Goal: Find contact information: Find contact information

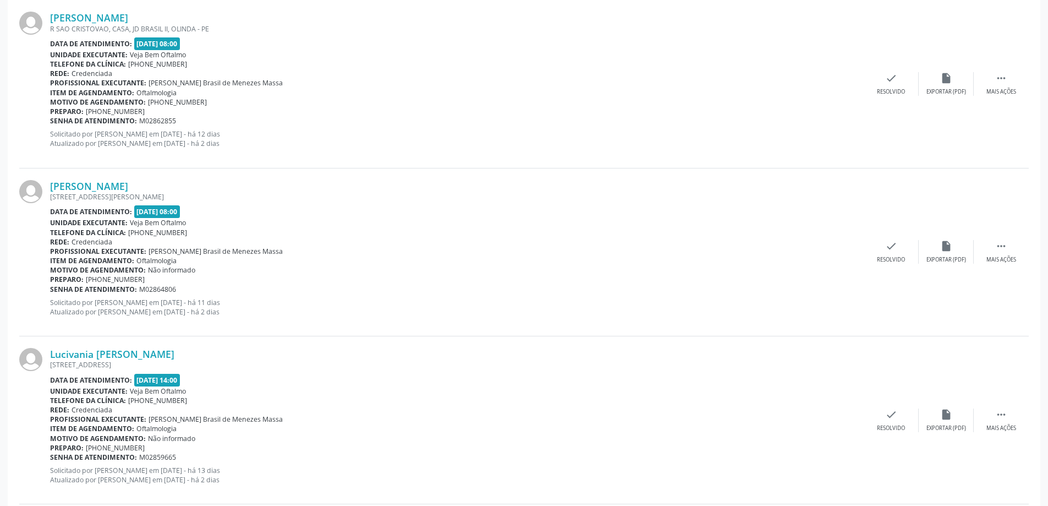
scroll to position [515, 0]
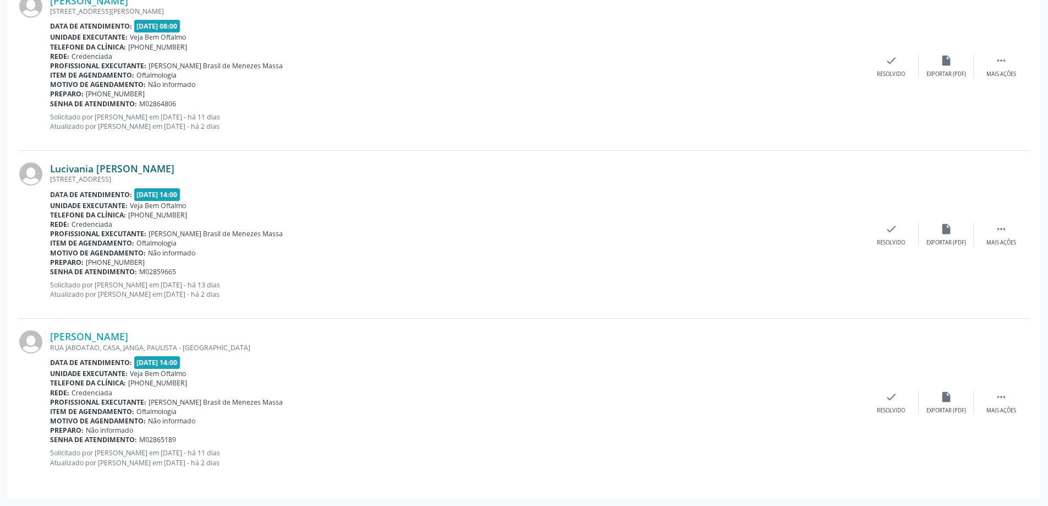
click at [90, 163] on link "Lucivania [PERSON_NAME]" at bounding box center [112, 168] width 124 height 12
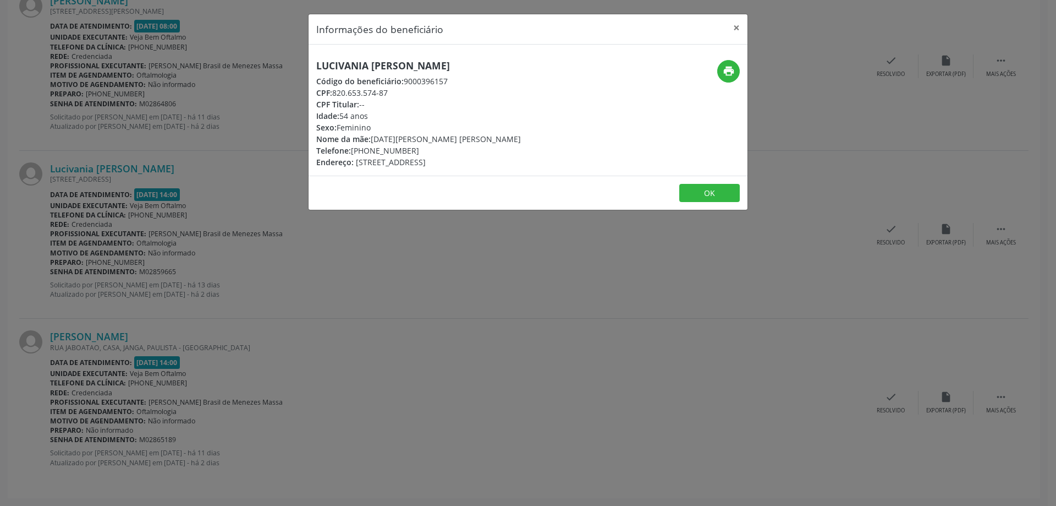
drag, startPoint x: 314, startPoint y: 68, endPoint x: 444, endPoint y: 69, distance: 129.8
click at [449, 68] on div "Lucivania [PERSON_NAME] Código do beneficiário: 9000396157 CPF: 820.653.574-87 …" at bounding box center [455, 114] width 293 height 108
copy h5 "Lucivania [PERSON_NAME]"
click at [743, 26] on button "×" at bounding box center [737, 27] width 22 height 27
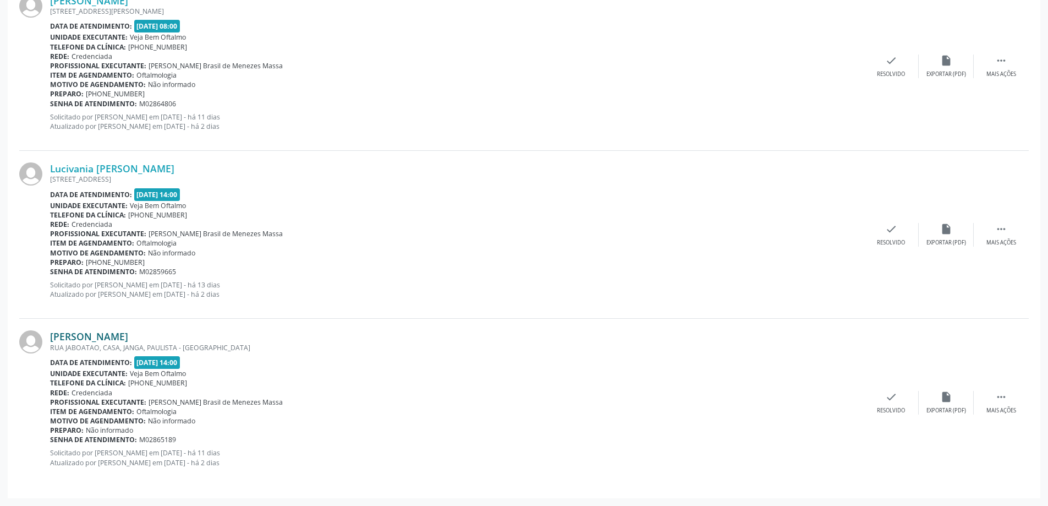
click at [128, 340] on link "[PERSON_NAME]" at bounding box center [89, 336] width 78 height 12
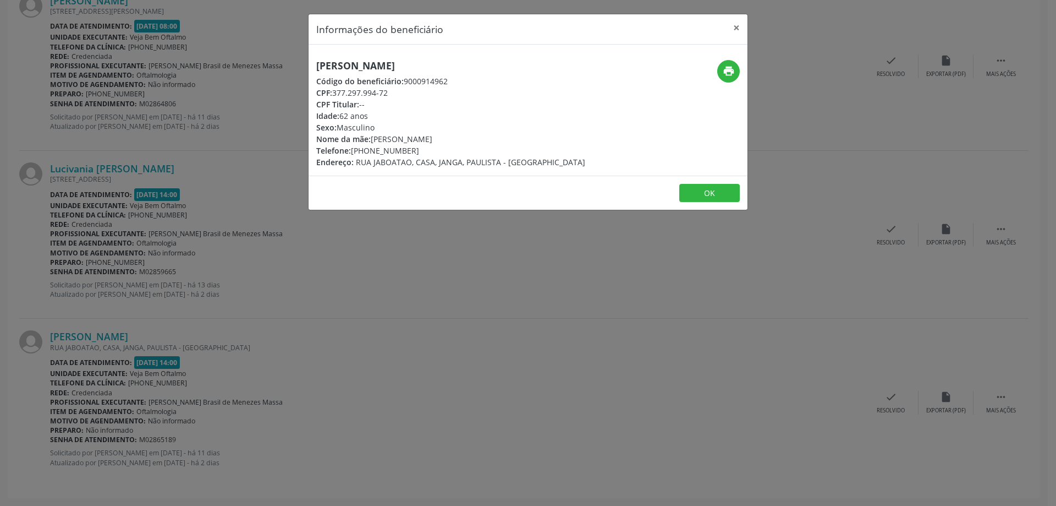
click at [314, 65] on div "[PERSON_NAME] Código do beneficiário: 9000914962 CPF: 377.297.994-72 CPF Titula…" at bounding box center [455, 114] width 293 height 108
drag, startPoint x: 322, startPoint y: 65, endPoint x: 460, endPoint y: 65, distance: 138.1
click at [460, 65] on div "[PERSON_NAME] Código do beneficiário: 9000914962 CPF: 377.297.994-72 CPF Titula…" at bounding box center [455, 114] width 293 height 108
copy h5 "[PERSON_NAME]"
drag, startPoint x: 370, startPoint y: 150, endPoint x: 413, endPoint y: 153, distance: 43.1
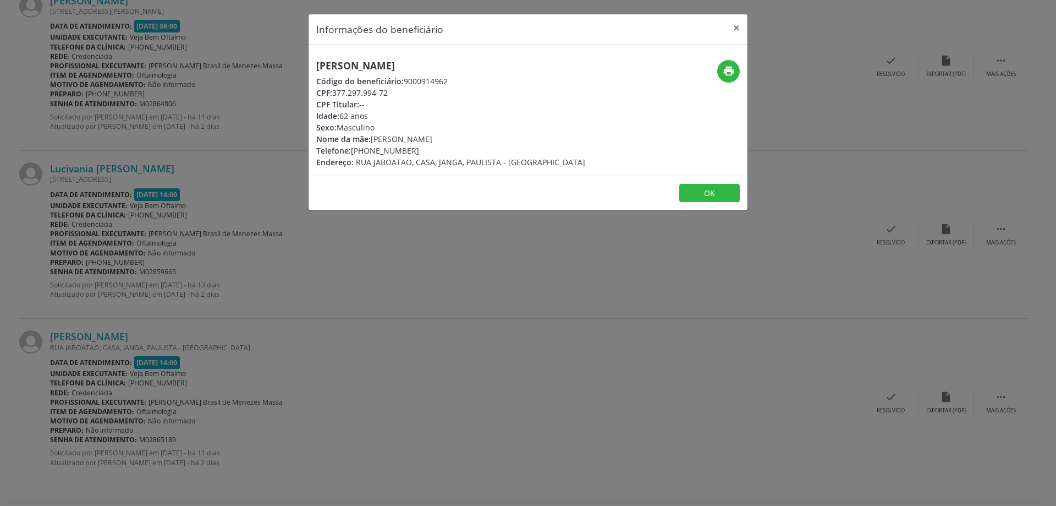
click at [413, 153] on div "Telefone: [PHONE_NUMBER]" at bounding box center [450, 151] width 269 height 12
copy div "99928-6892"
drag, startPoint x: 334, startPoint y: 94, endPoint x: 388, endPoint y: 96, distance: 54.0
click at [388, 96] on div "CPF: 377.297.994-72" at bounding box center [450, 93] width 269 height 12
copy div "377.297.994-72"
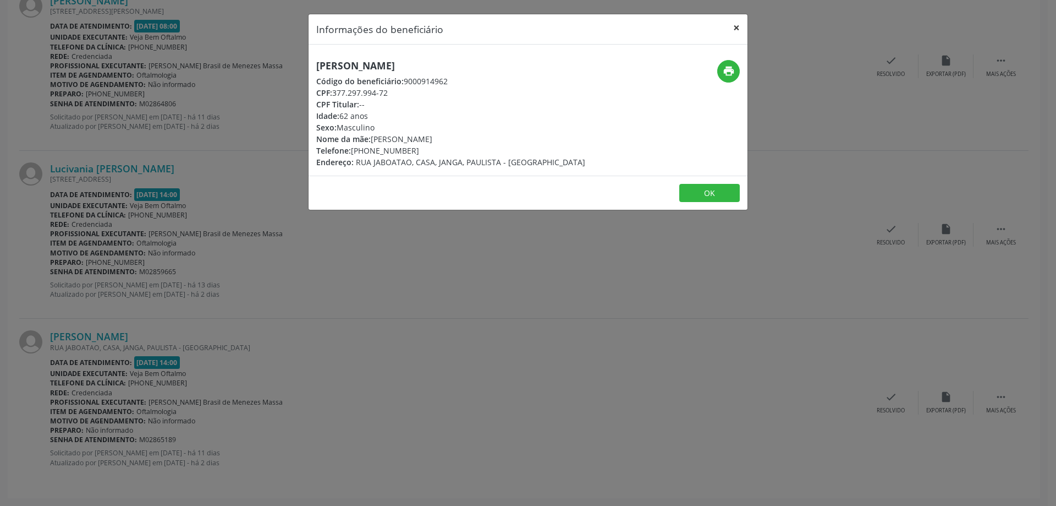
click at [733, 26] on button "×" at bounding box center [737, 27] width 22 height 27
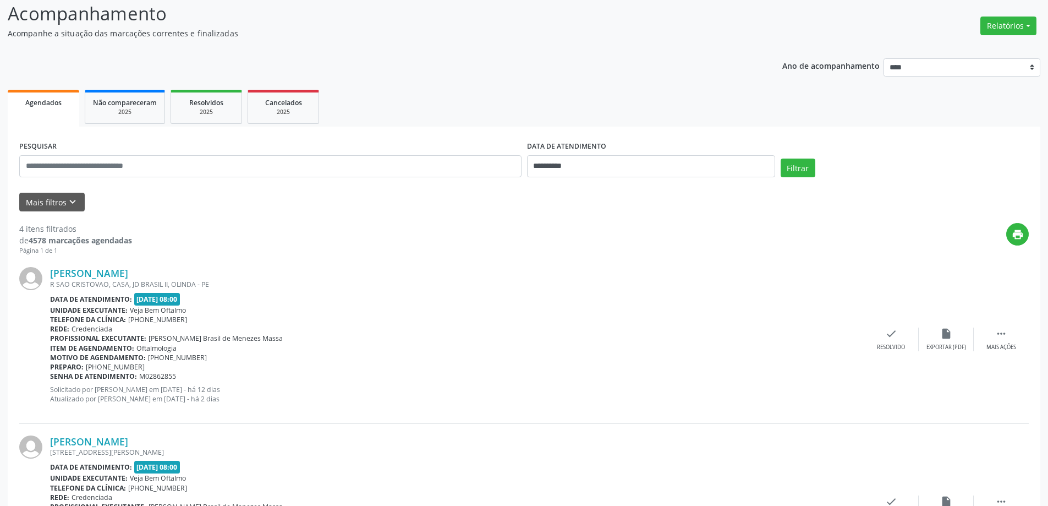
scroll to position [0, 0]
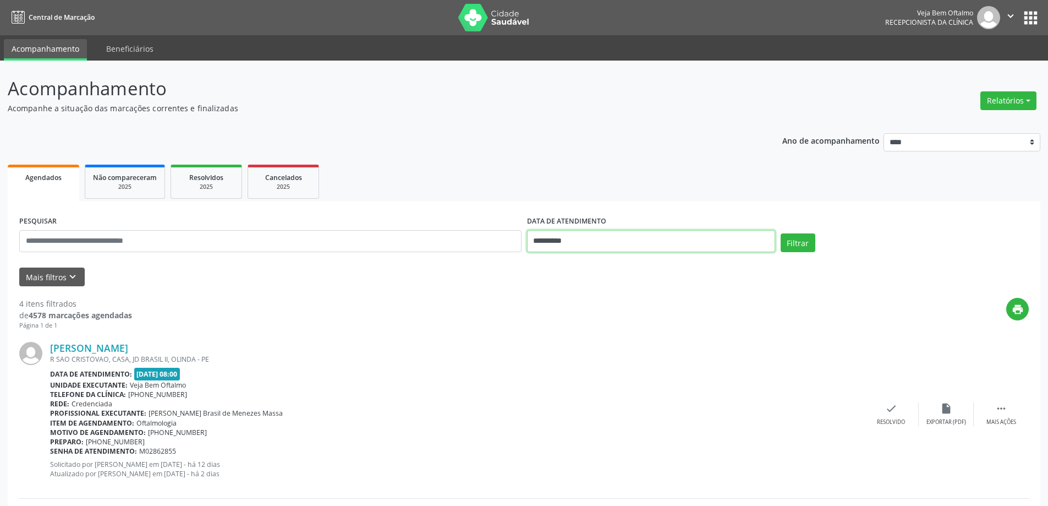
click at [673, 246] on body "**********" at bounding box center [524, 253] width 1048 height 506
click at [592, 364] on span "19" at bounding box center [587, 364] width 21 height 21
type input "**********"
click at [803, 241] on button "Filtrar" at bounding box center [798, 242] width 35 height 19
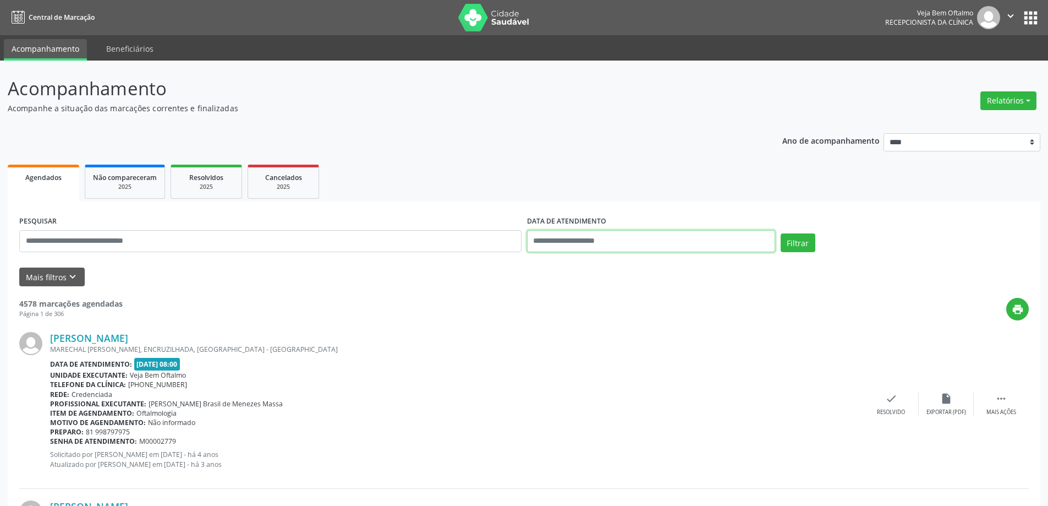
click at [690, 237] on input "text" at bounding box center [651, 241] width 248 height 22
click at [589, 367] on span "19" at bounding box center [587, 364] width 21 height 21
type input "**********"
click at [589, 367] on span "19" at bounding box center [587, 364] width 21 height 21
click at [798, 243] on button "Filtrar" at bounding box center [798, 242] width 35 height 19
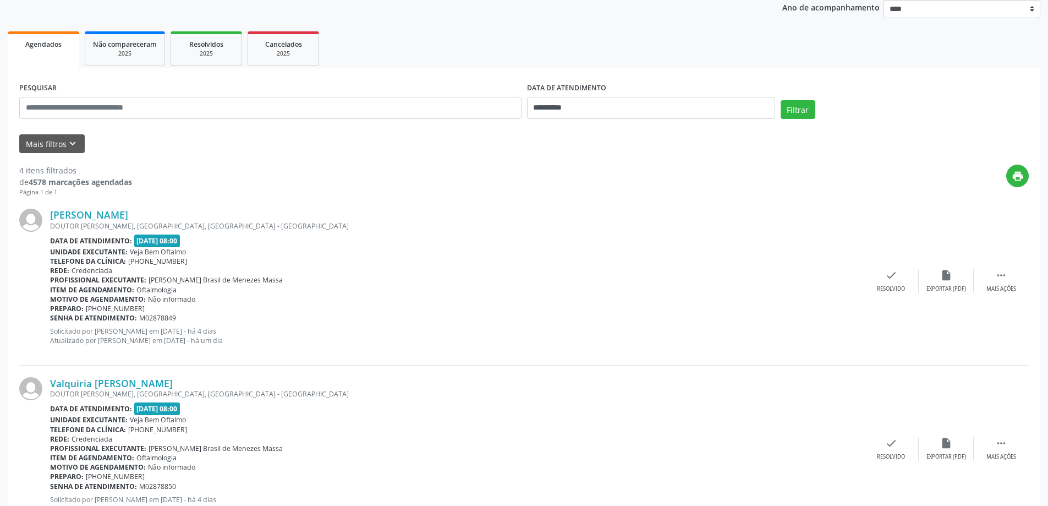
scroll to position [130, 0]
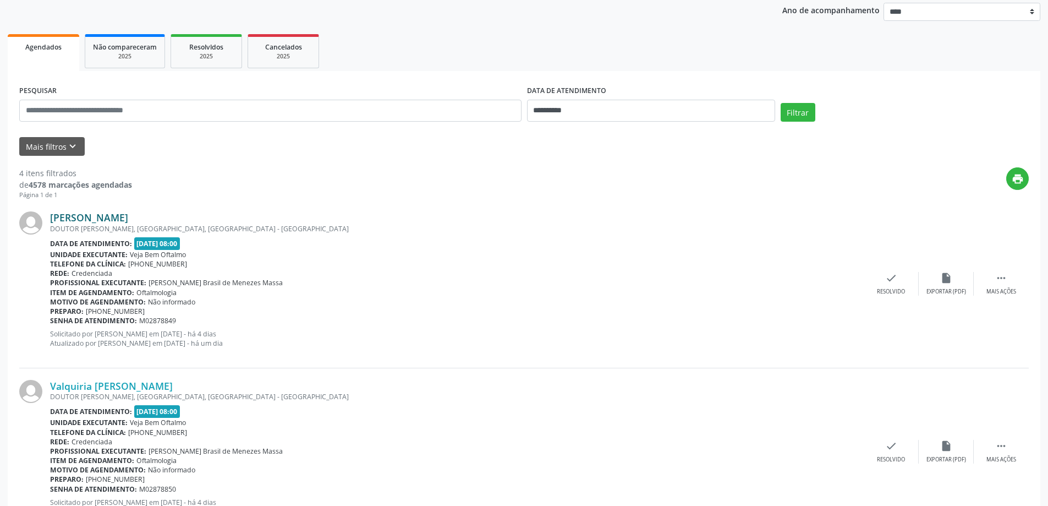
click at [118, 219] on link "[PERSON_NAME]" at bounding box center [89, 217] width 78 height 12
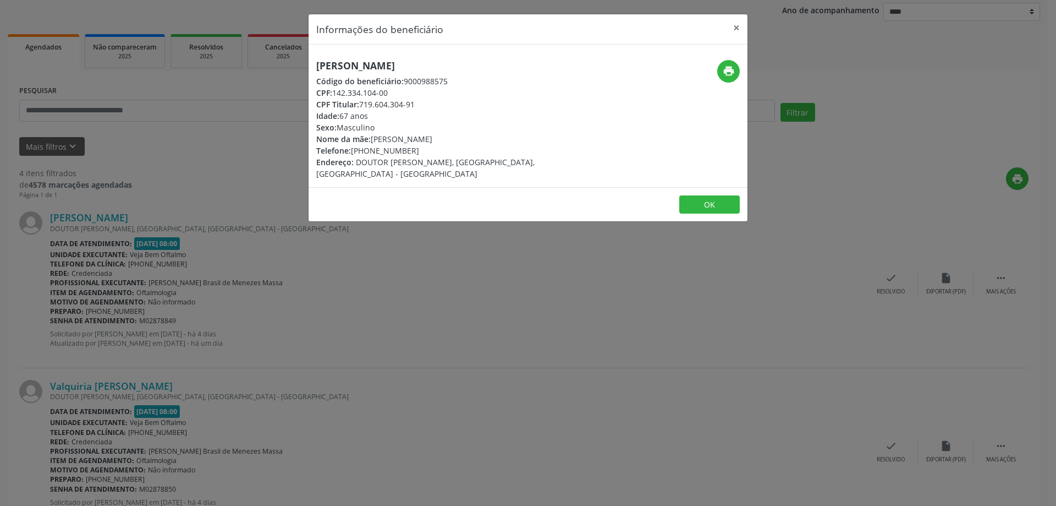
drag, startPoint x: 316, startPoint y: 63, endPoint x: 434, endPoint y: 56, distance: 118.0
click at [434, 56] on div "[PERSON_NAME] Código do beneficiário: 9000988575 CPF: 142.334.104-00 CPF Titula…" at bounding box center [528, 116] width 439 height 142
copy h5 "[PERSON_NAME]"
click at [736, 28] on button "×" at bounding box center [737, 27] width 22 height 27
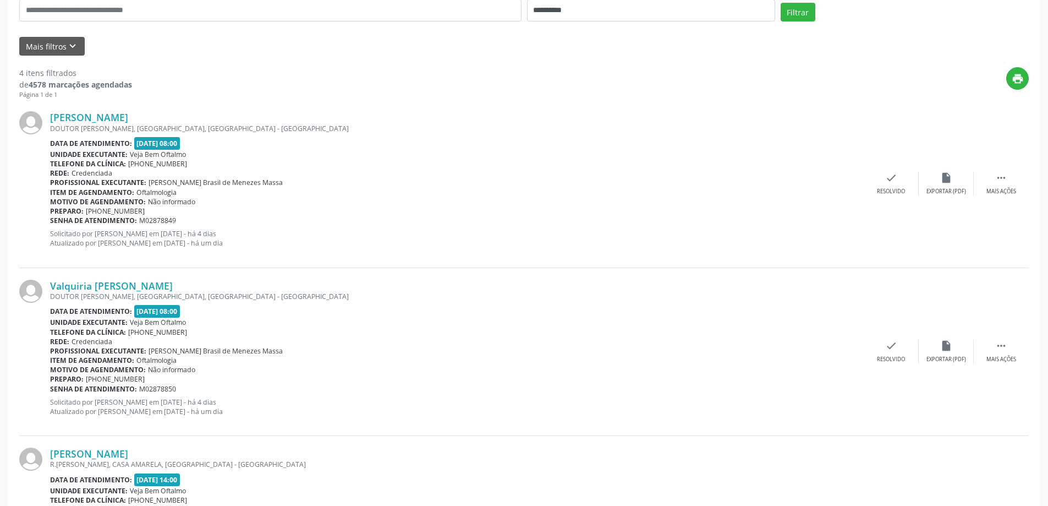
scroll to position [240, 0]
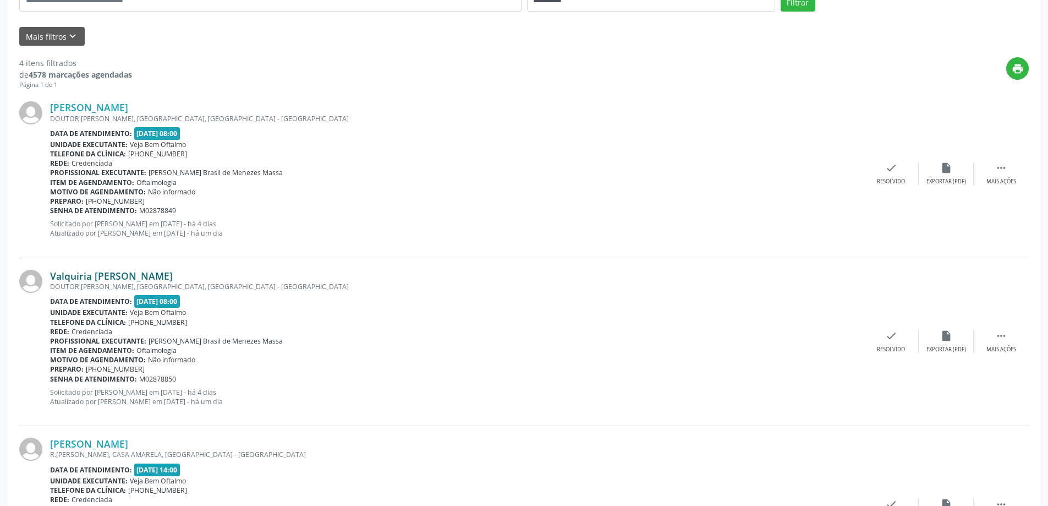
click at [120, 279] on link "Valquiria [PERSON_NAME]" at bounding box center [111, 276] width 123 height 12
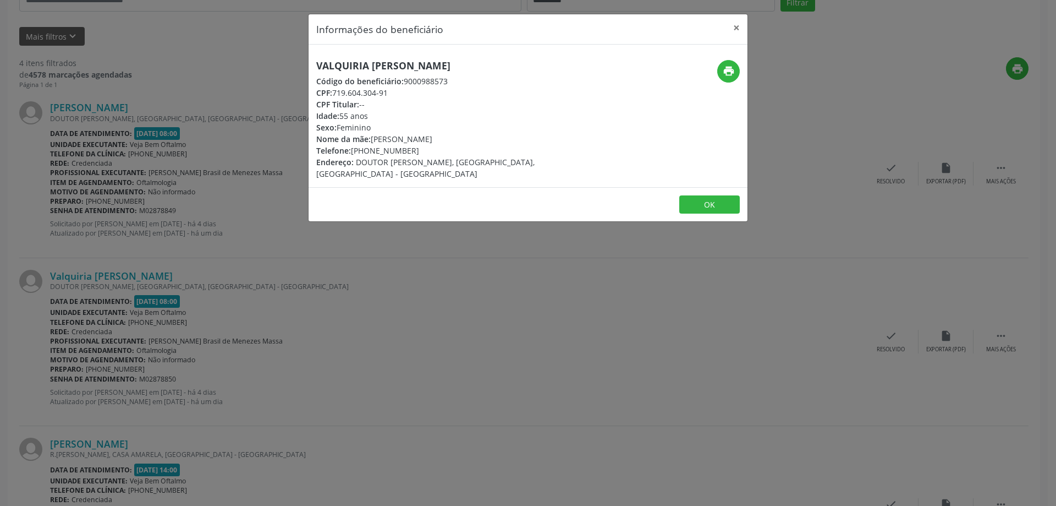
drag, startPoint x: 315, startPoint y: 66, endPoint x: 469, endPoint y: 63, distance: 153.5
click at [469, 63] on div "Valquiria [PERSON_NAME] Código do beneficiário: 9000988573 CPF: 719.604.304-91 …" at bounding box center [455, 119] width 293 height 119
copy h5 "Valquiria [PERSON_NAME]"
click at [738, 28] on button "×" at bounding box center [737, 27] width 22 height 27
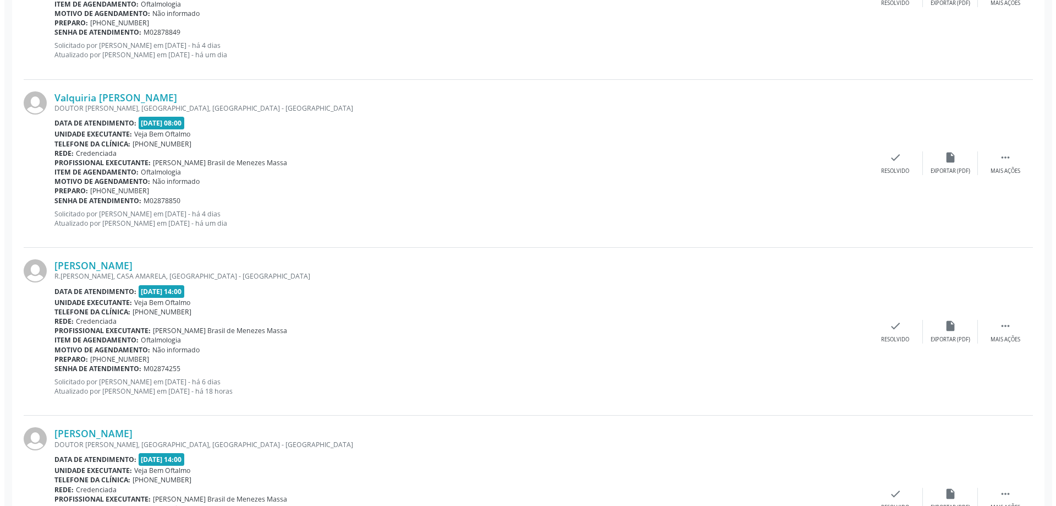
scroll to position [515, 0]
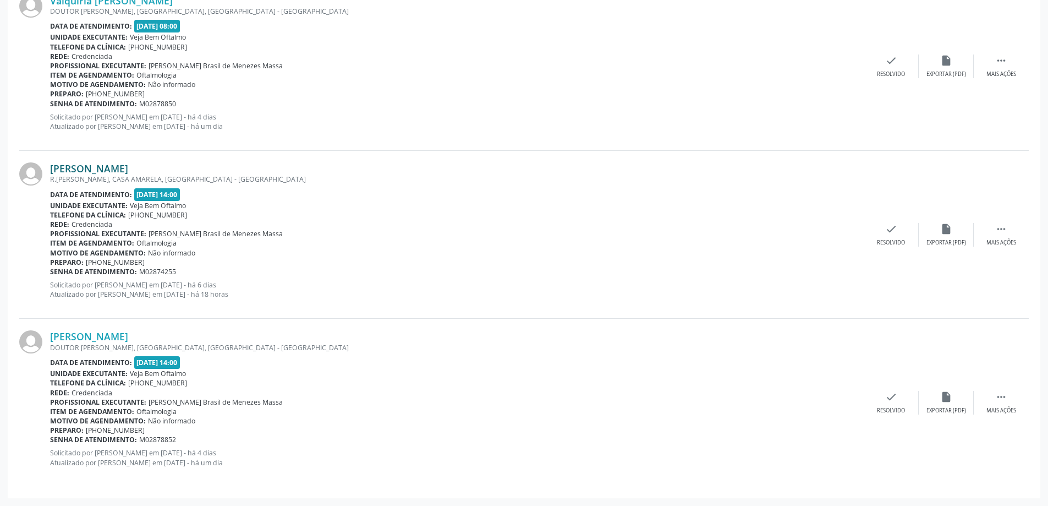
click at [100, 165] on link "[PERSON_NAME]" at bounding box center [89, 168] width 78 height 12
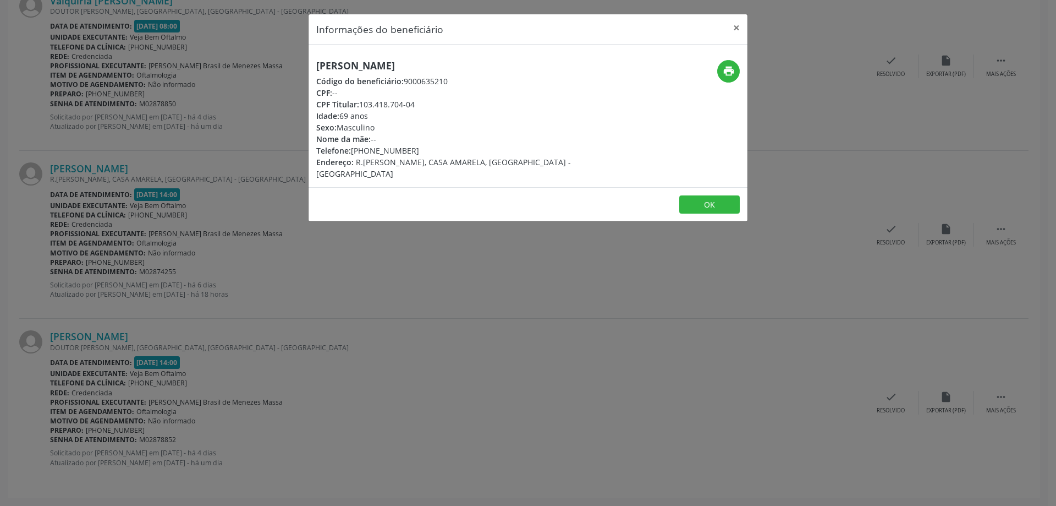
drag, startPoint x: 318, startPoint y: 65, endPoint x: 431, endPoint y: 68, distance: 113.4
click at [431, 68] on h5 "[PERSON_NAME]" at bounding box center [454, 66] width 277 height 12
click at [359, 112] on div "Idade: 69 anos" at bounding box center [454, 116] width 277 height 12
drag, startPoint x: 312, startPoint y: 64, endPoint x: 438, endPoint y: 69, distance: 126.6
click at [438, 69] on div "[PERSON_NAME] Código do beneficiário: 9000635210 CPF: -- CPF Titular: 103.418.7…" at bounding box center [455, 119] width 293 height 119
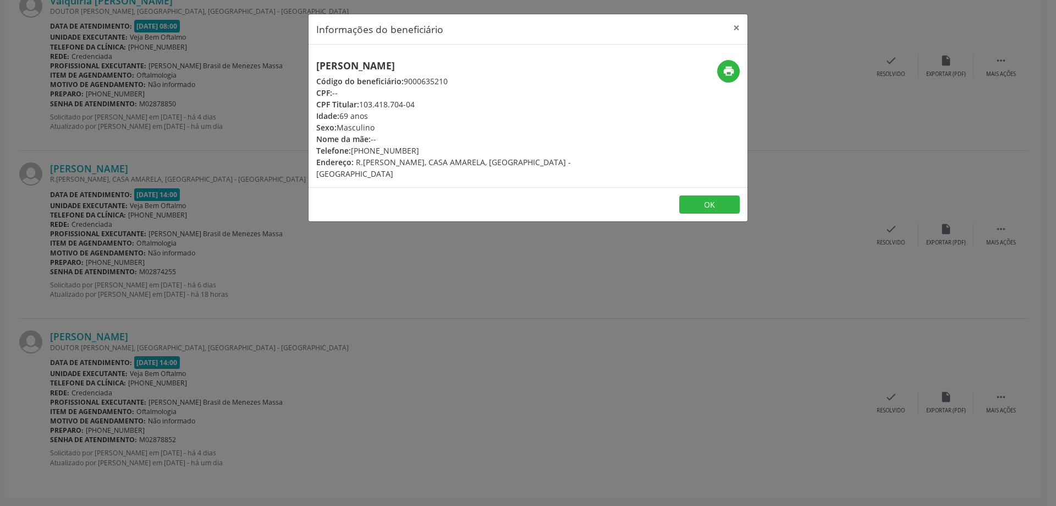
copy h5 "[PERSON_NAME]"
click at [738, 28] on button "×" at bounding box center [737, 27] width 22 height 27
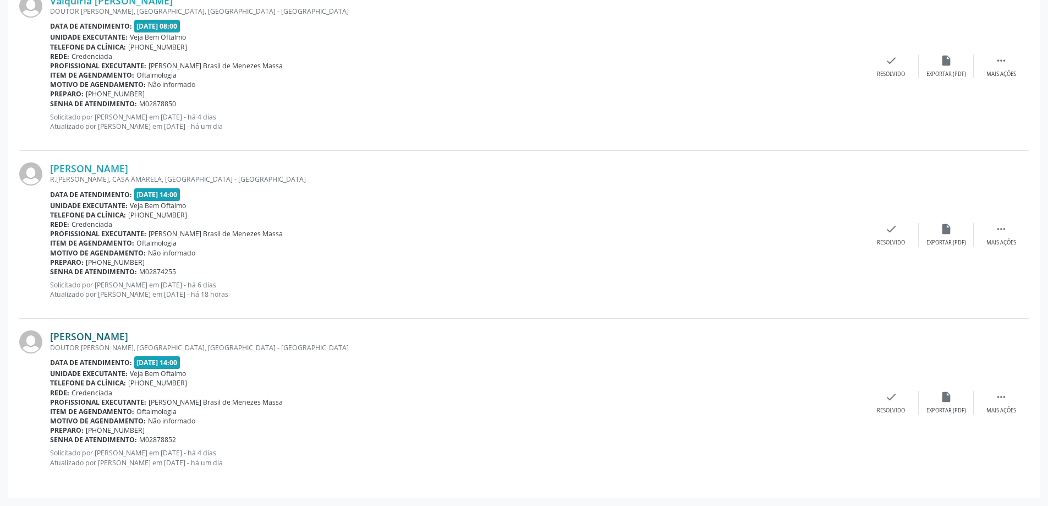
click at [99, 338] on link "[PERSON_NAME]" at bounding box center [89, 336] width 78 height 12
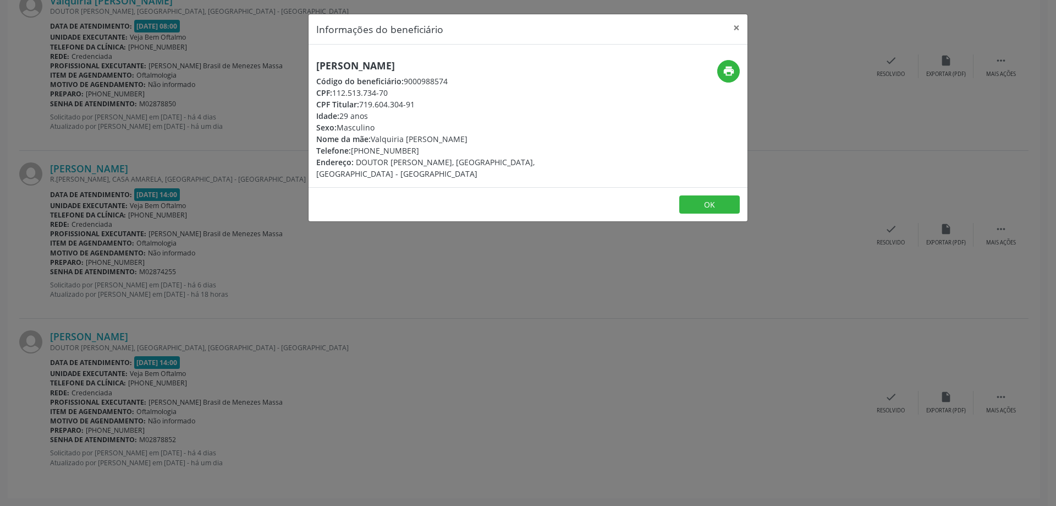
drag, startPoint x: 316, startPoint y: 62, endPoint x: 468, endPoint y: 69, distance: 152.5
click at [468, 69] on div "[PERSON_NAME] Código do beneficiário: 9000988574 CPF: 112.513.734-70 CPF Titula…" at bounding box center [455, 119] width 293 height 119
copy h5 "[PERSON_NAME]"
drag, startPoint x: 370, startPoint y: 149, endPoint x: 388, endPoint y: 149, distance: 18.2
click at [388, 149] on div "Telefone: [PHONE_NUMBER]" at bounding box center [454, 151] width 277 height 12
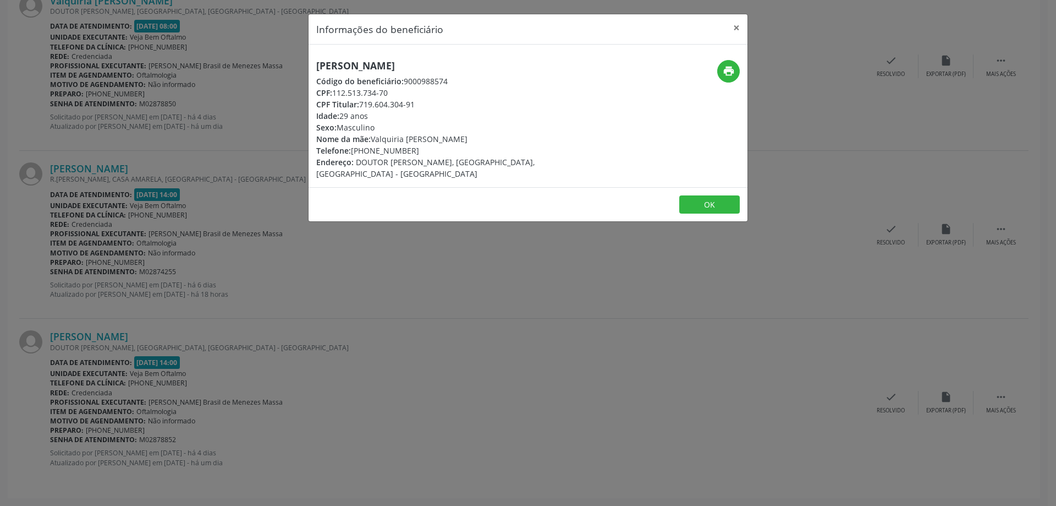
click at [372, 173] on div "[PERSON_NAME] Código do beneficiário: 9000988574 CPF: 112.513.734-70 CPF Titula…" at bounding box center [528, 116] width 439 height 142
drag, startPoint x: 369, startPoint y: 152, endPoint x: 410, endPoint y: 150, distance: 40.7
click at [410, 150] on div "Telefone: [PHONE_NUMBER]" at bounding box center [454, 151] width 277 height 12
copy div "98811-2622"
drag, startPoint x: 334, startPoint y: 90, endPoint x: 398, endPoint y: 92, distance: 64.4
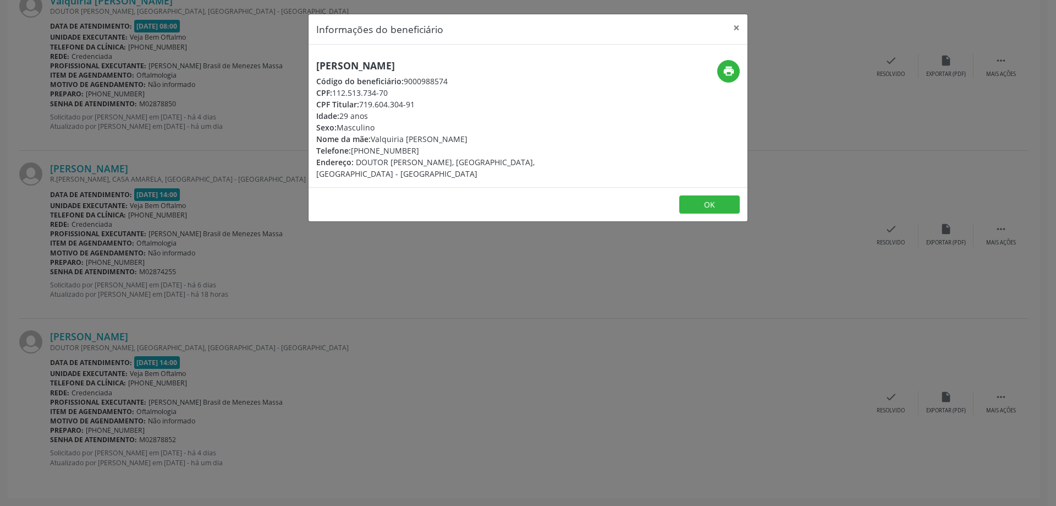
click at [398, 92] on div "CPF: 112.513.734-70" at bounding box center [454, 93] width 277 height 12
copy div "112.513.734-70"
drag, startPoint x: 367, startPoint y: 150, endPoint x: 410, endPoint y: 151, distance: 42.4
click at [410, 151] on div "Telefone: [PHONE_NUMBER]" at bounding box center [454, 151] width 277 height 12
